Goal: Find specific page/section: Find specific page/section

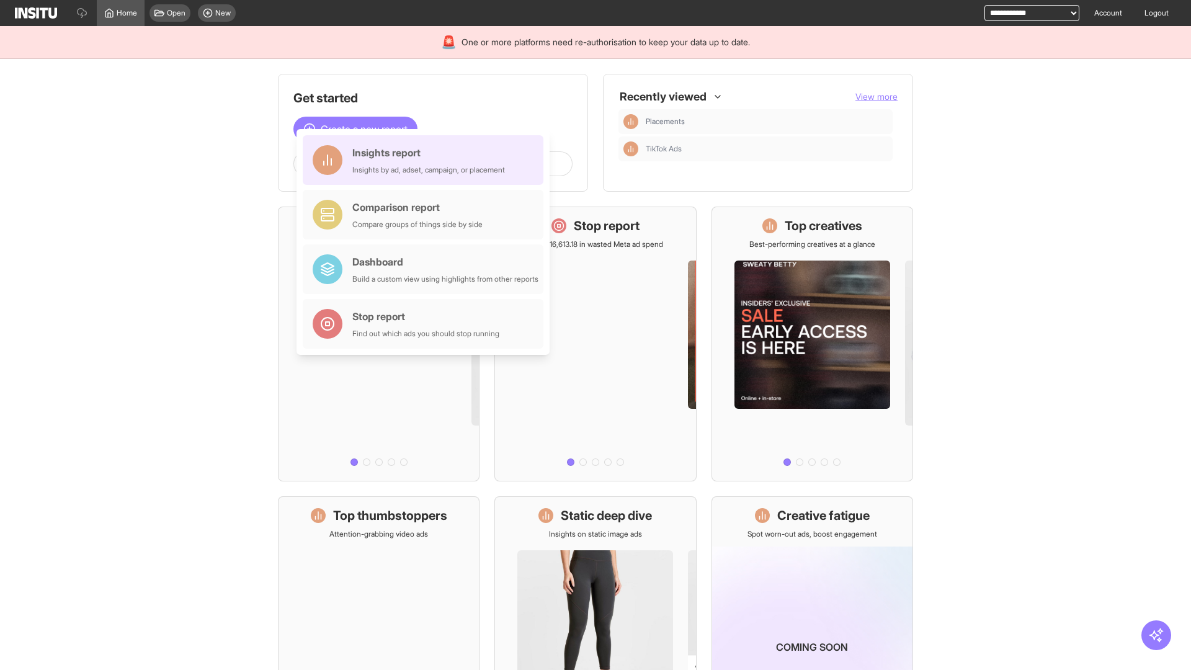
click at [426, 160] on div "Insights report Insights by ad, adset, campaign, or placement" at bounding box center [428, 160] width 153 height 30
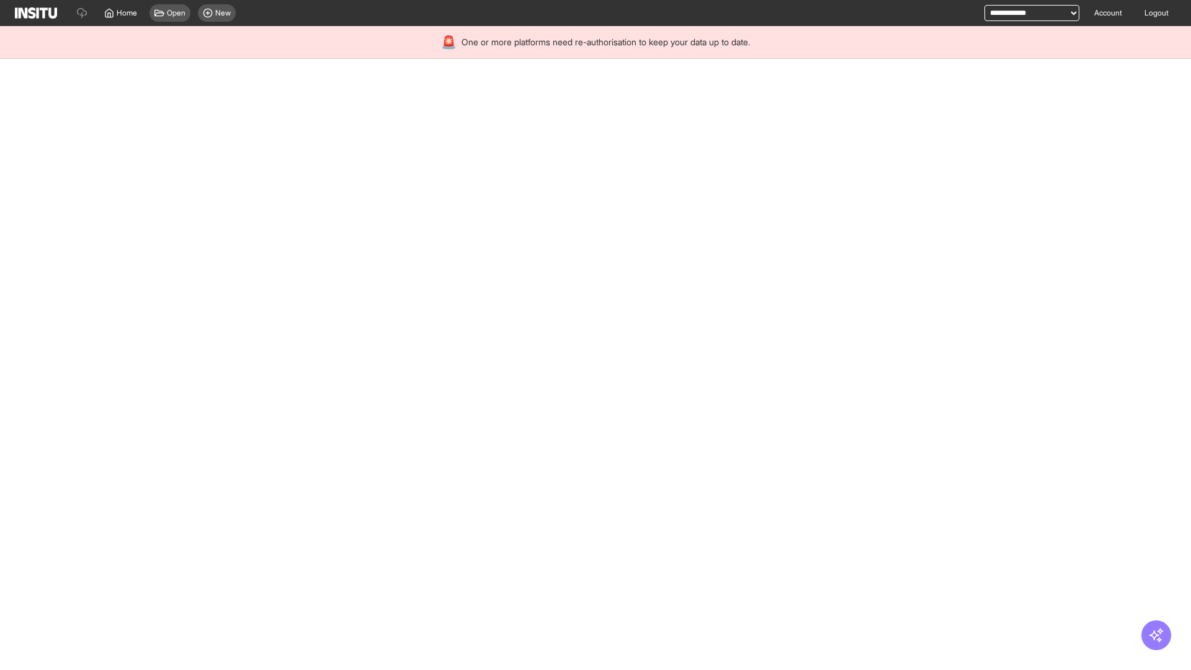
select select "**"
